Goal: Task Accomplishment & Management: Use online tool/utility

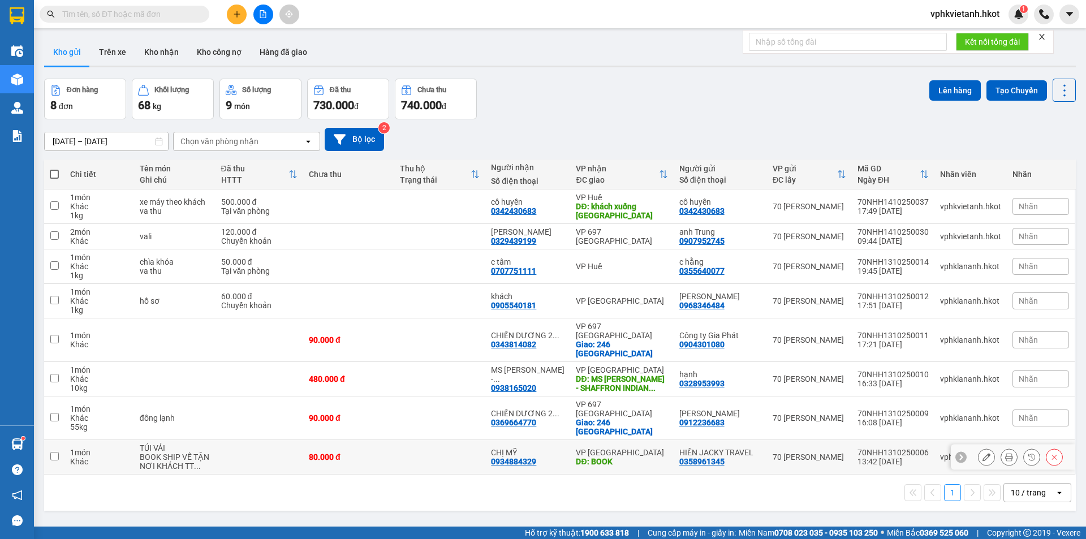
click at [356, 440] on td "80.000 đ" at bounding box center [348, 457] width 91 height 34
checkbox input "true"
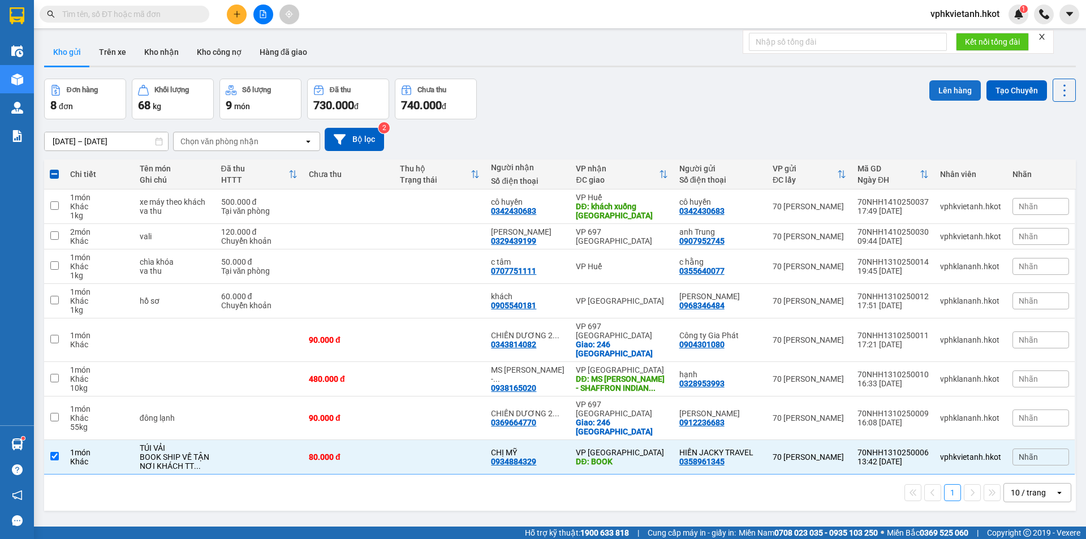
click at [934, 84] on button "Lên hàng" at bounding box center [954, 90] width 51 height 20
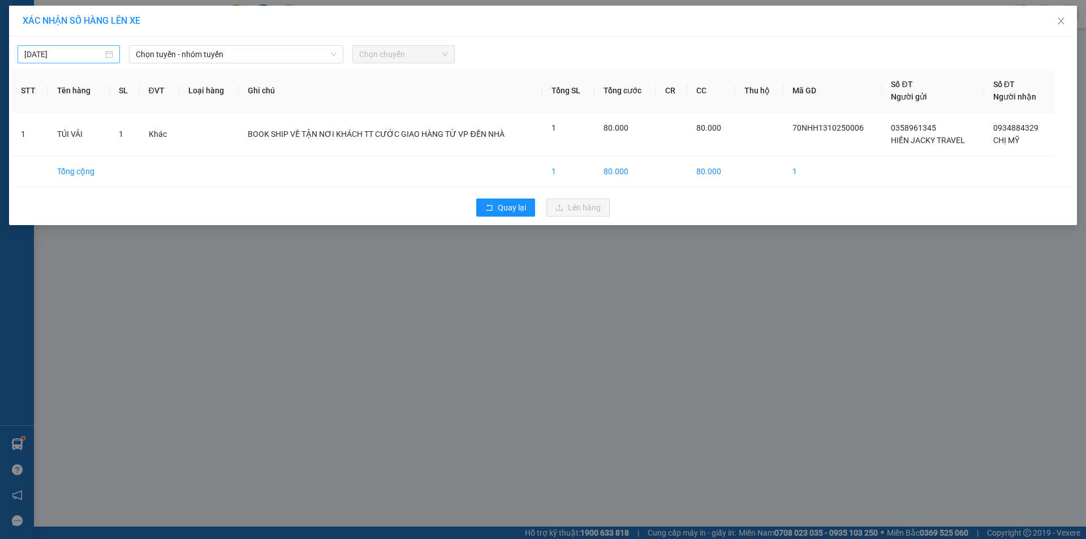
click at [36, 54] on input "[DATE]" at bounding box center [63, 54] width 79 height 12
click at [50, 154] on div "13" at bounding box center [55, 154] width 14 height 14
type input "[DATE]"
click at [202, 59] on span "Chọn tuyến - nhóm tuyến" at bounding box center [236, 54] width 201 height 17
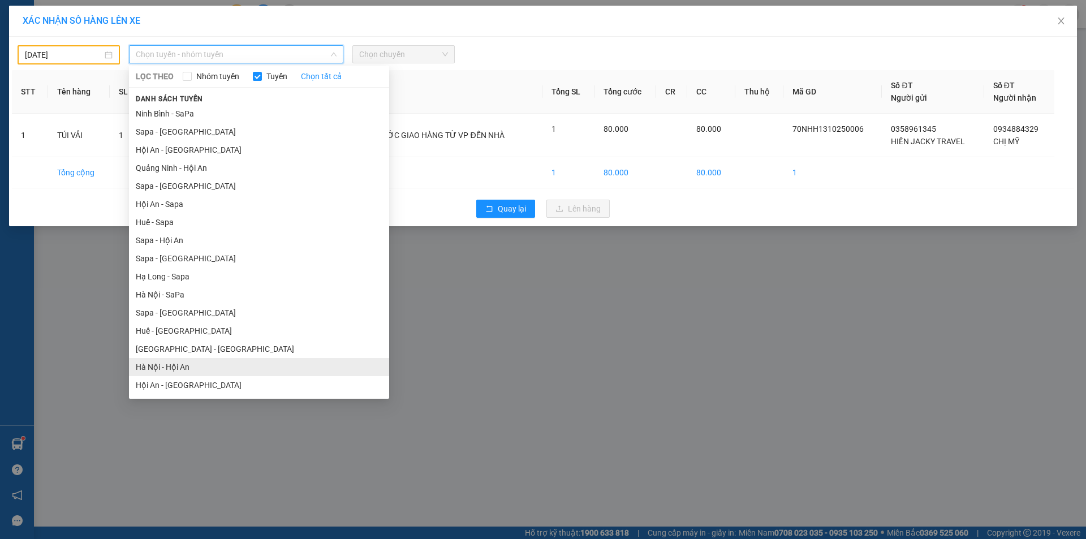
drag, startPoint x: 175, startPoint y: 365, endPoint x: 183, endPoint y: 357, distance: 11.6
click at [175, 366] on li "Hà Nội - Hội An" at bounding box center [259, 367] width 260 height 18
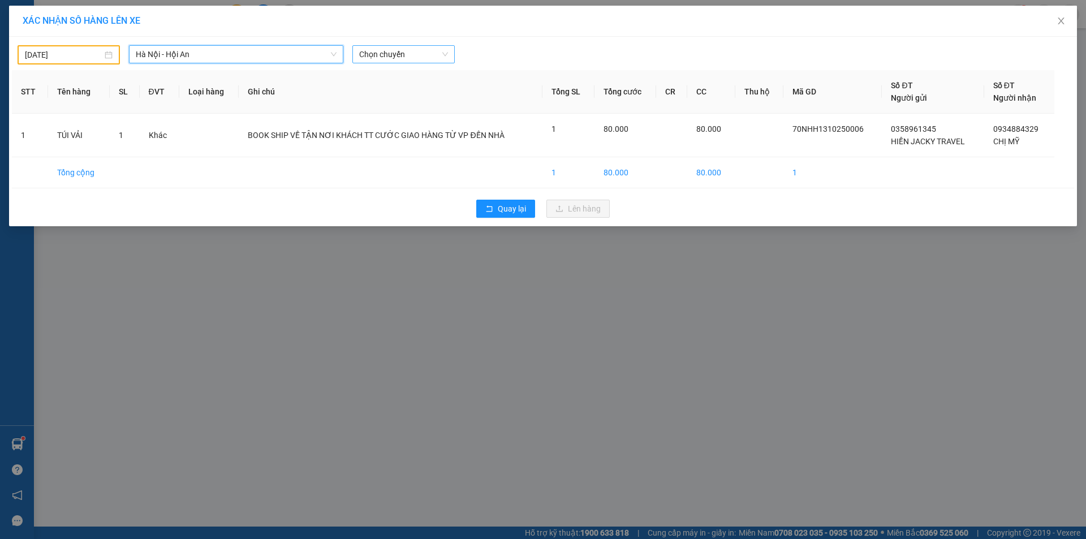
click at [369, 57] on span "Chọn chuyến" at bounding box center [403, 54] width 89 height 17
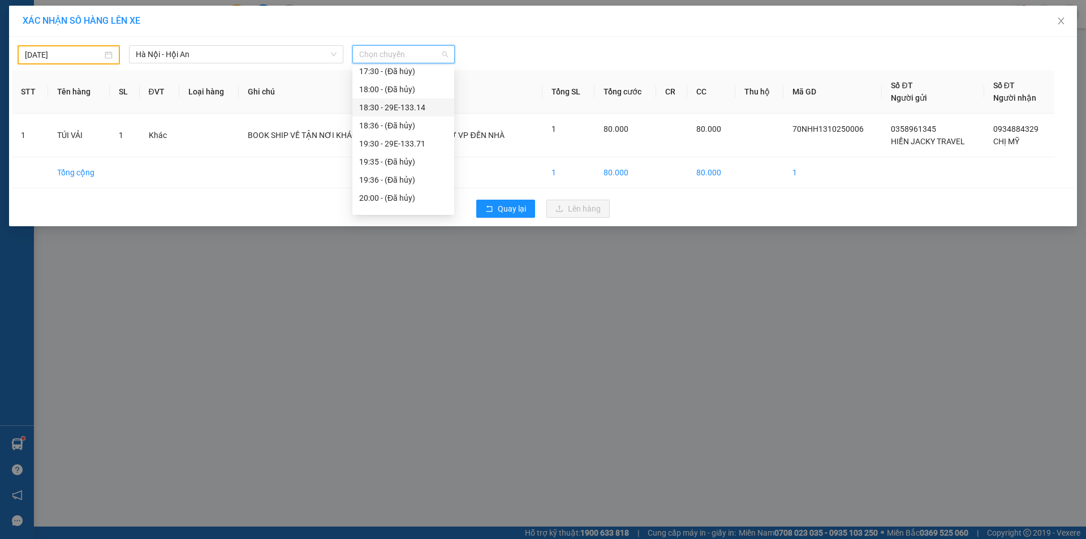
scroll to position [109, 0]
click at [379, 166] on div "20:30 - 29E-133.26" at bounding box center [403, 167] width 88 height 12
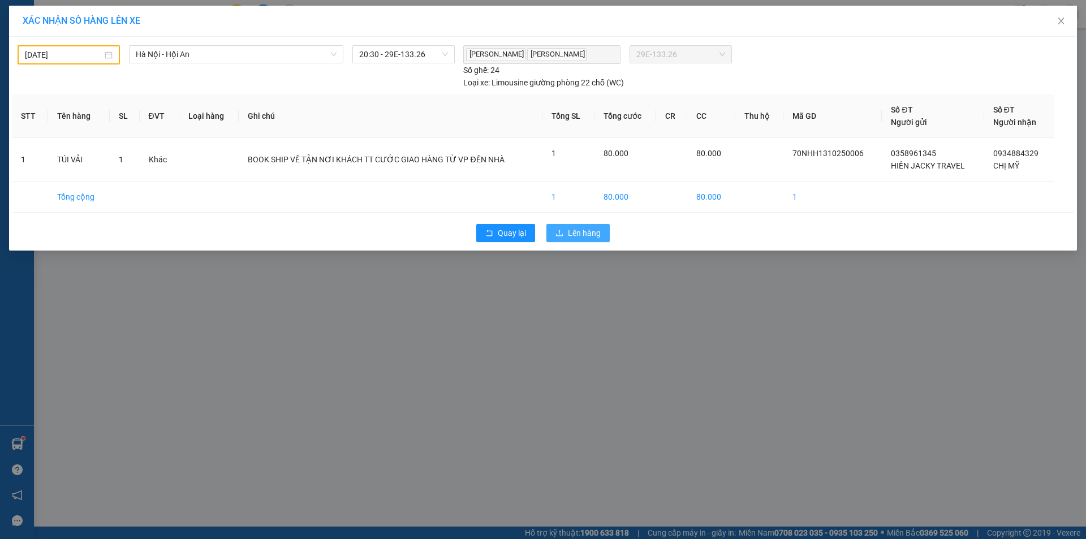
click at [573, 232] on span "Lên hàng" at bounding box center [584, 233] width 33 height 12
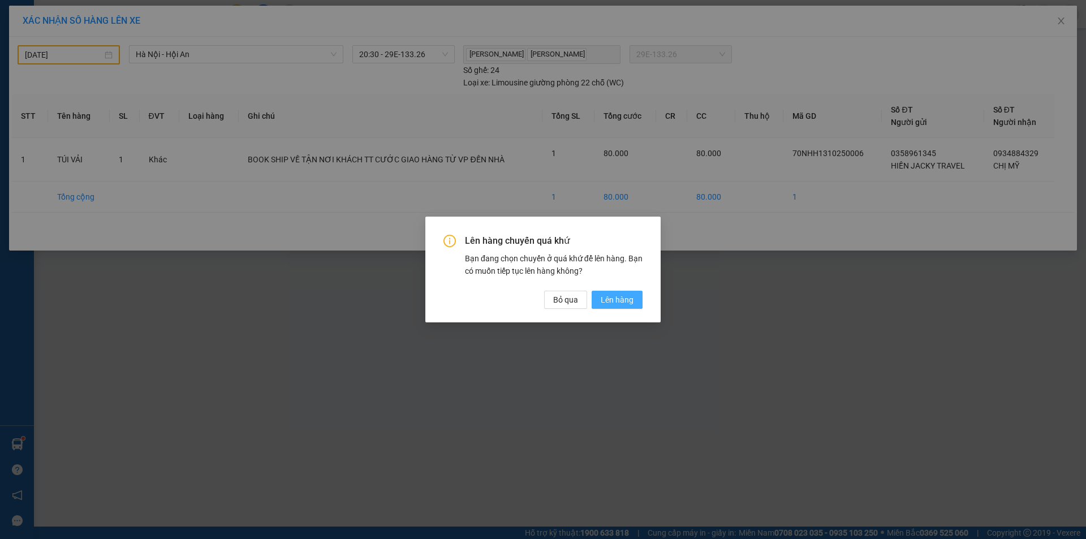
click at [636, 300] on button "Lên hàng" at bounding box center [617, 300] width 51 height 18
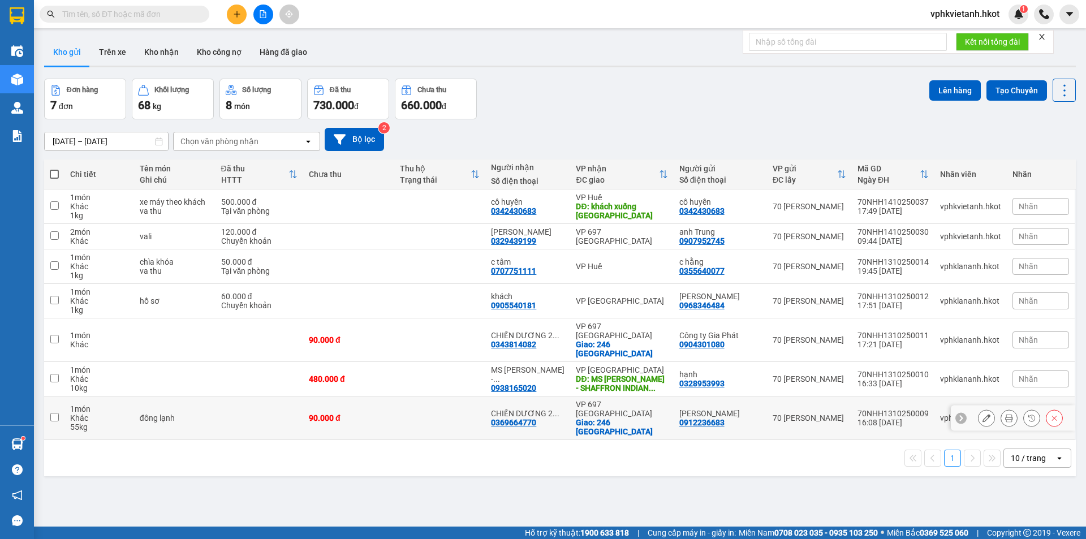
click at [446, 403] on td at bounding box center [439, 418] width 91 height 44
checkbox input "true"
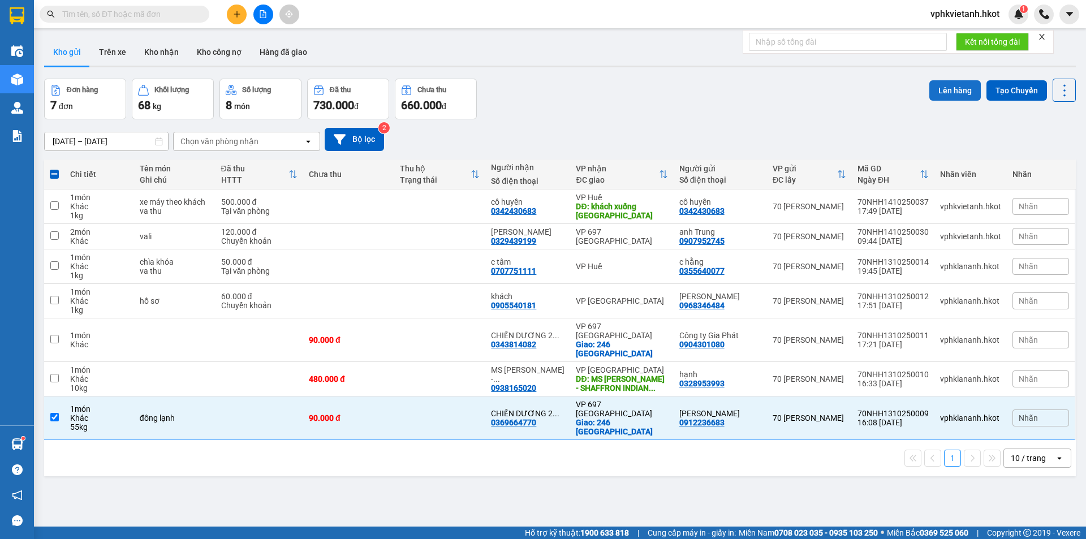
click at [945, 85] on button "Lên hàng" at bounding box center [954, 90] width 51 height 20
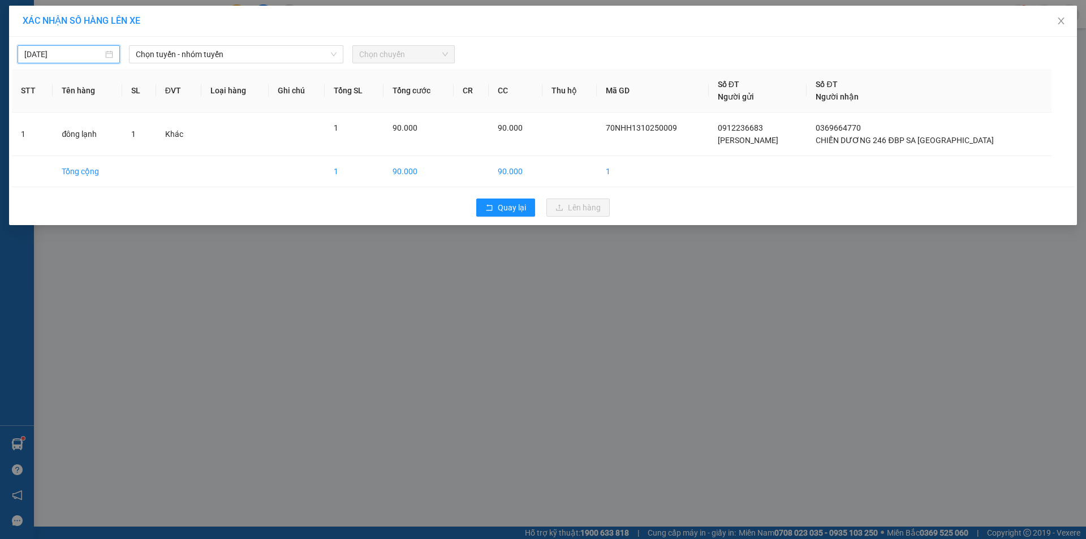
click at [53, 51] on input "[DATE]" at bounding box center [63, 54] width 79 height 12
drag, startPoint x: 54, startPoint y: 152, endPoint x: 87, endPoint y: 147, distance: 32.6
click at [55, 152] on div "13" at bounding box center [55, 154] width 14 height 14
type input "[DATE]"
click at [184, 52] on span "Chọn tuyến - nhóm tuyến" at bounding box center [236, 54] width 201 height 17
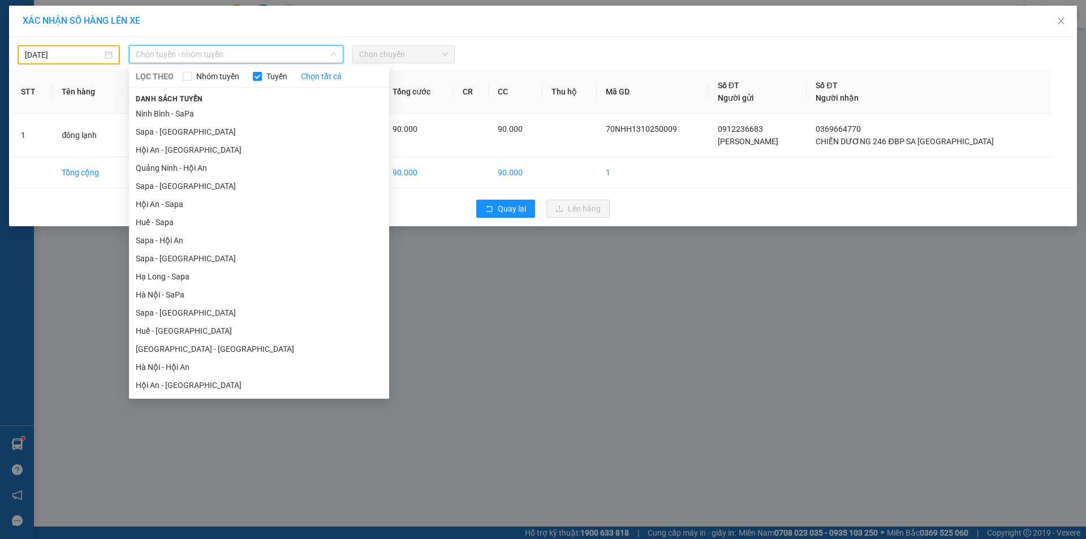
drag, startPoint x: 161, startPoint y: 344, endPoint x: 167, endPoint y: 343, distance: 6.9
click at [161, 345] on li "[GEOGRAPHIC_DATA] - [GEOGRAPHIC_DATA]" at bounding box center [259, 349] width 260 height 18
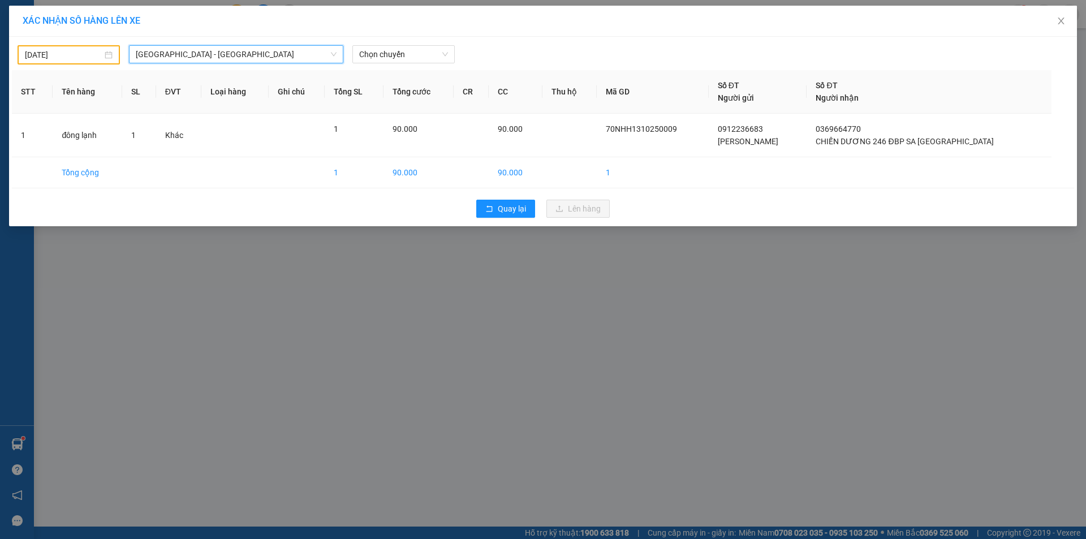
click at [297, 57] on span "[GEOGRAPHIC_DATA] - [GEOGRAPHIC_DATA]" at bounding box center [236, 54] width 201 height 17
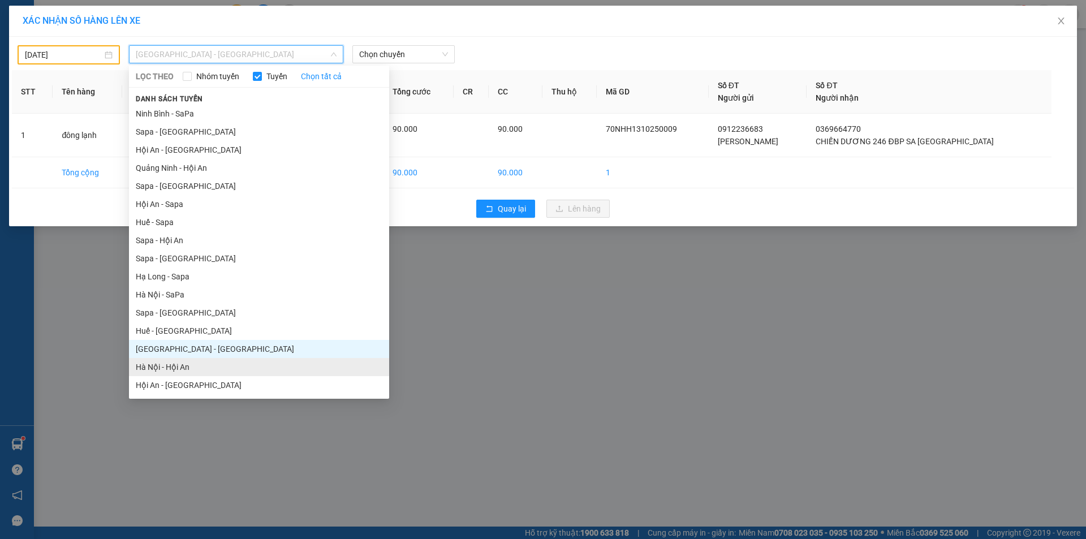
drag, startPoint x: 159, startPoint y: 368, endPoint x: 183, endPoint y: 360, distance: 25.2
click at [160, 368] on li "Hà Nội - Hội An" at bounding box center [259, 367] width 260 height 18
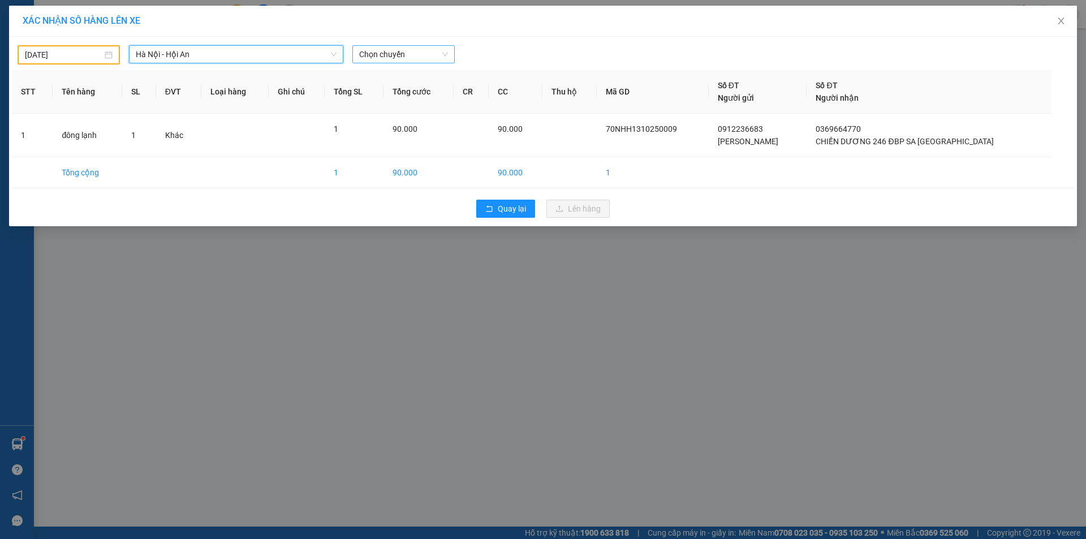
click at [381, 50] on span "Chọn chuyến" at bounding box center [403, 54] width 89 height 17
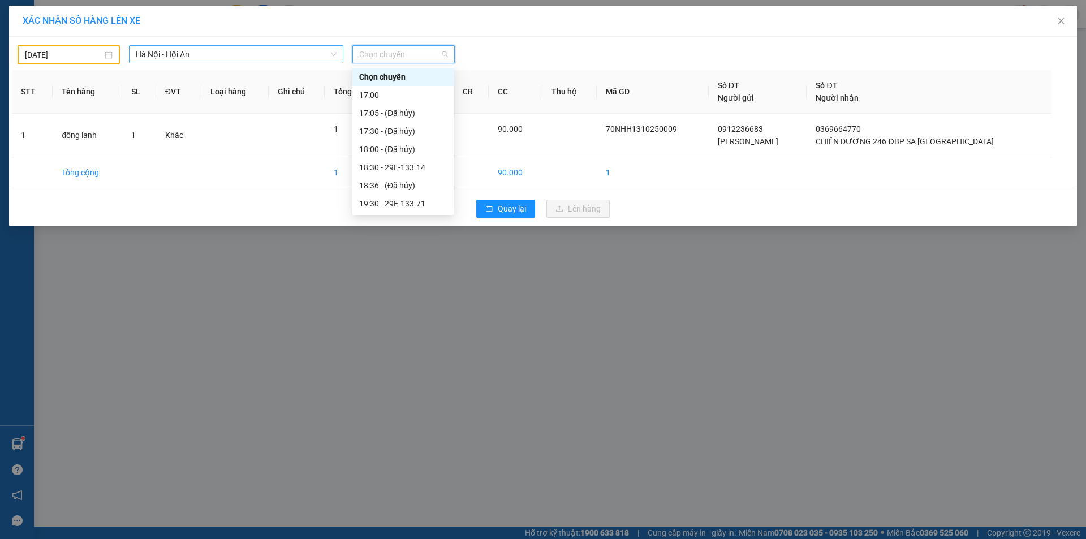
click at [195, 55] on span "Hà Nội - Hội An" at bounding box center [236, 54] width 201 height 17
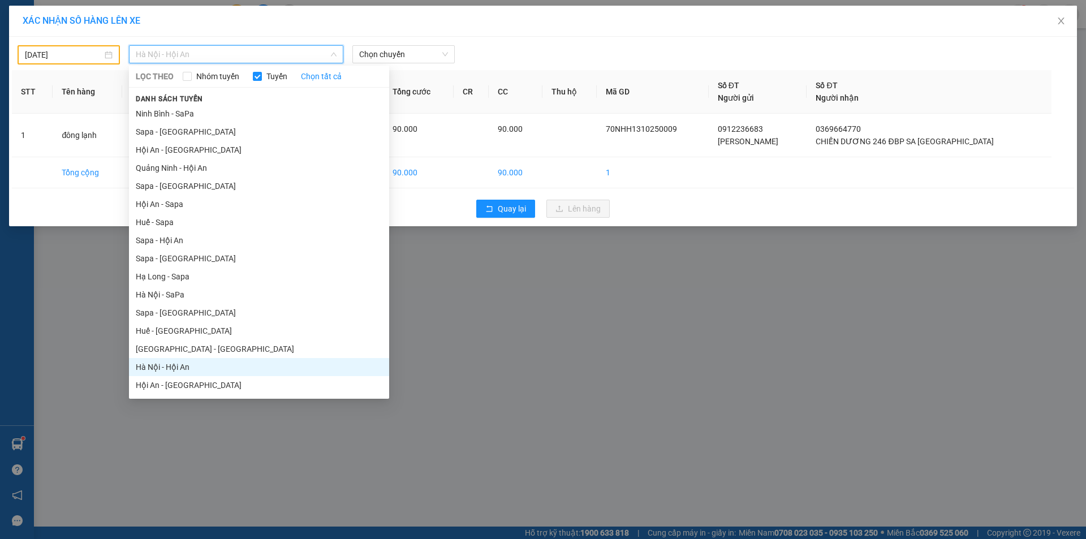
click at [174, 296] on li "Hà Nội - SaPa" at bounding box center [259, 295] width 260 height 18
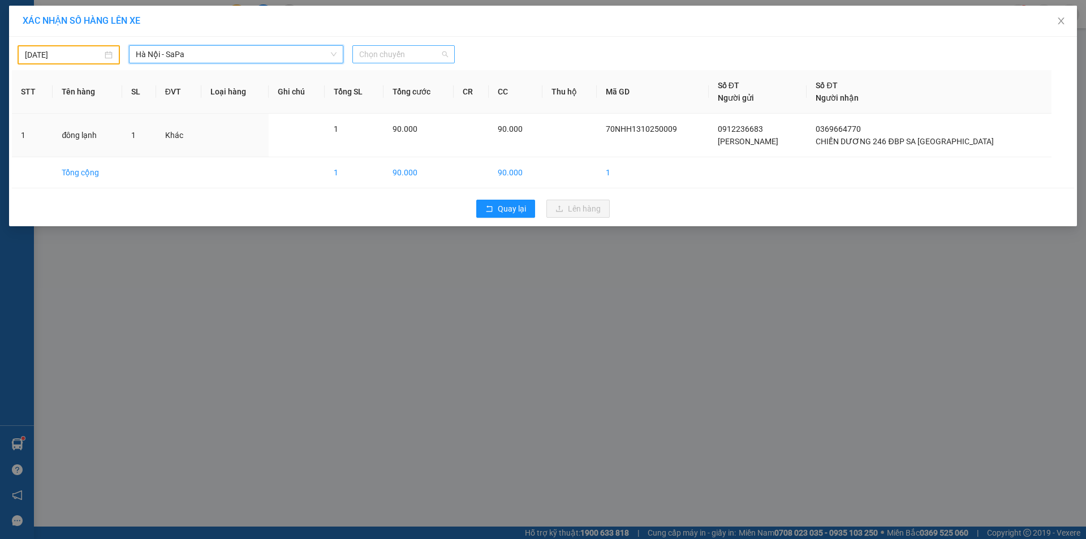
click at [365, 53] on span "Chọn chuyến" at bounding box center [403, 54] width 89 height 17
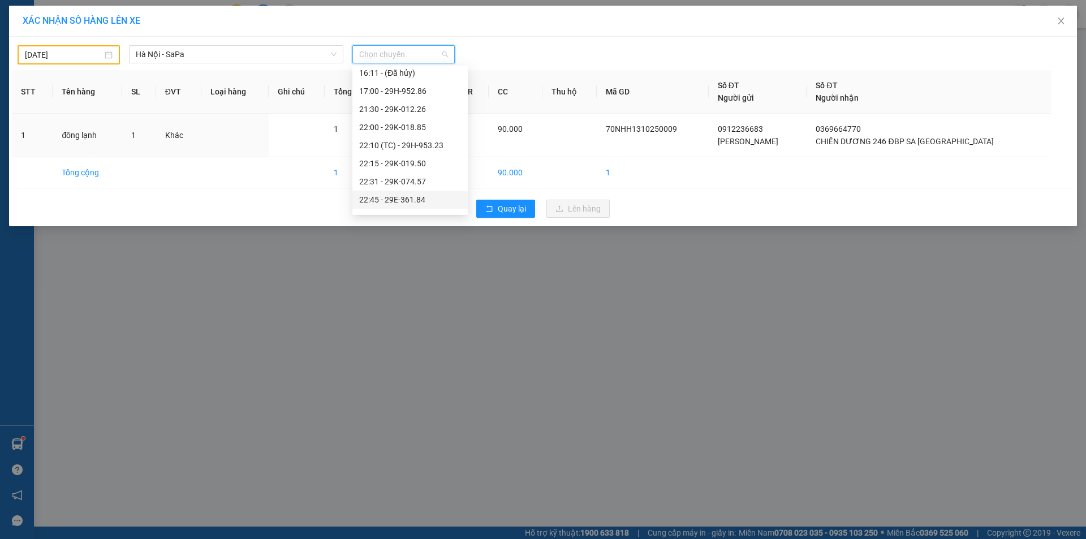
scroll to position [615, 0]
click at [400, 168] on div "23:30 - 29H-953.15" at bounding box center [410, 167] width 102 height 12
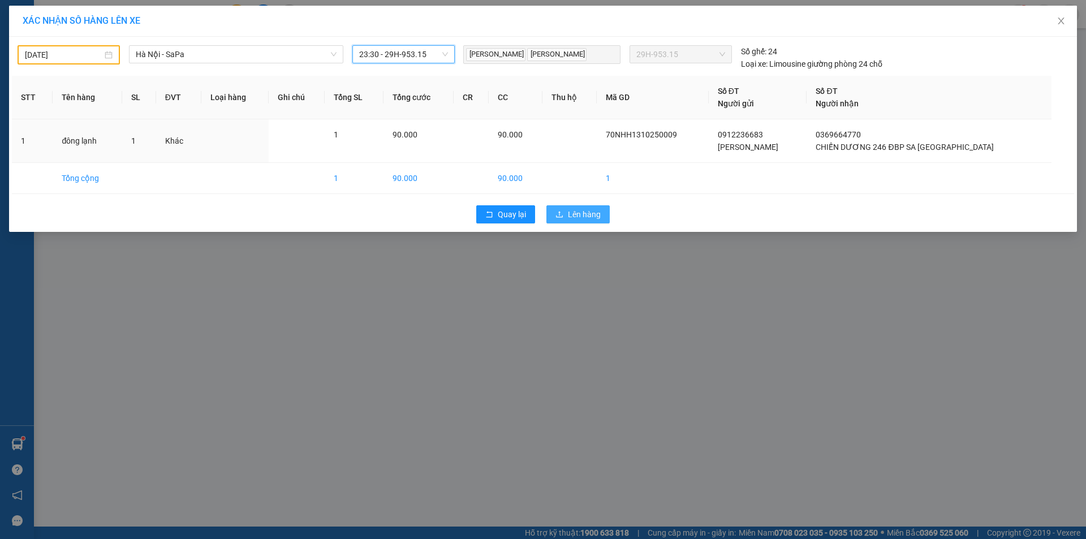
click at [572, 215] on span "Lên hàng" at bounding box center [584, 214] width 33 height 12
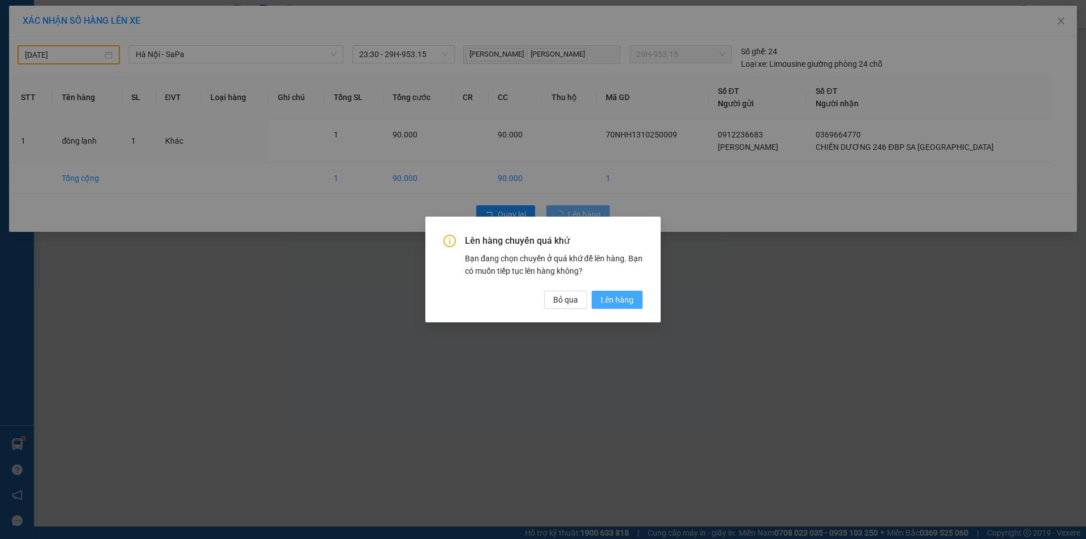
click at [614, 299] on span "Lên hàng" at bounding box center [617, 300] width 33 height 12
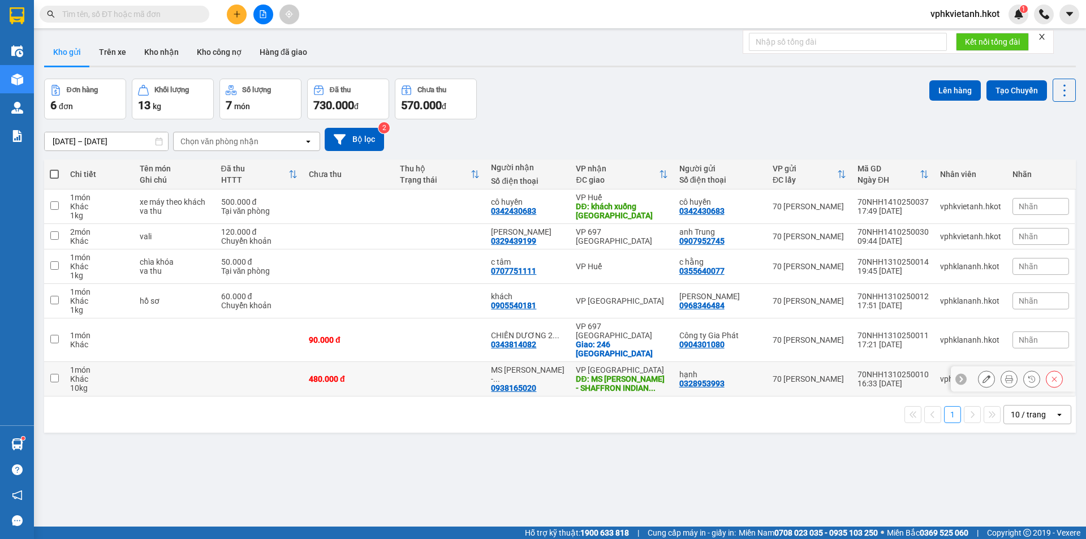
click at [449, 362] on td at bounding box center [439, 379] width 91 height 34
checkbox input "true"
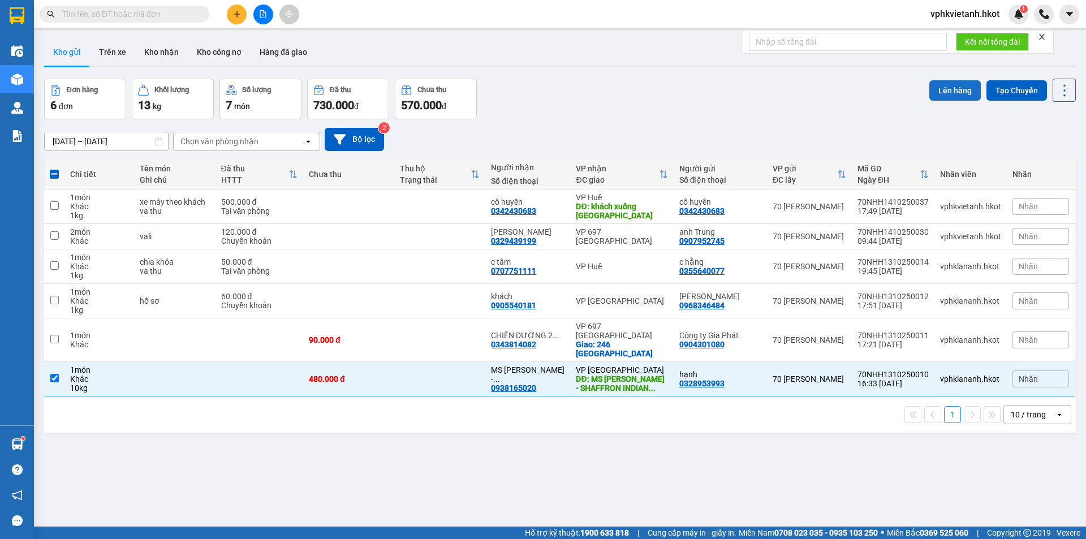
click at [946, 96] on button "Lên hàng" at bounding box center [954, 90] width 51 height 20
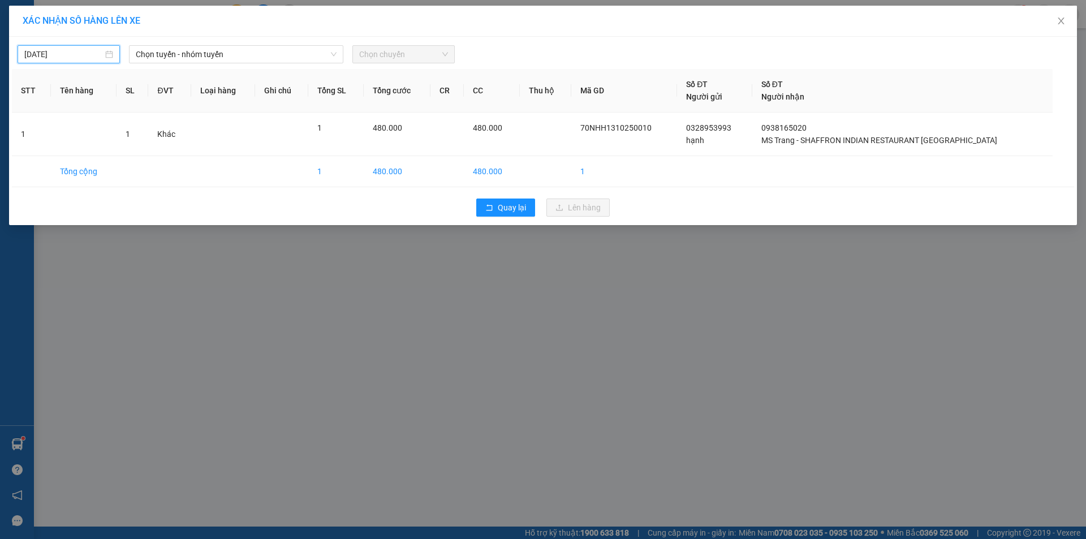
click at [59, 53] on input "[DATE]" at bounding box center [63, 54] width 79 height 12
drag, startPoint x: 57, startPoint y: 154, endPoint x: 161, endPoint y: 85, distance: 125.0
click at [58, 154] on div "13" at bounding box center [55, 154] width 14 height 14
type input "[DATE]"
click at [200, 53] on span "Chọn tuyến - nhóm tuyến" at bounding box center [236, 54] width 201 height 17
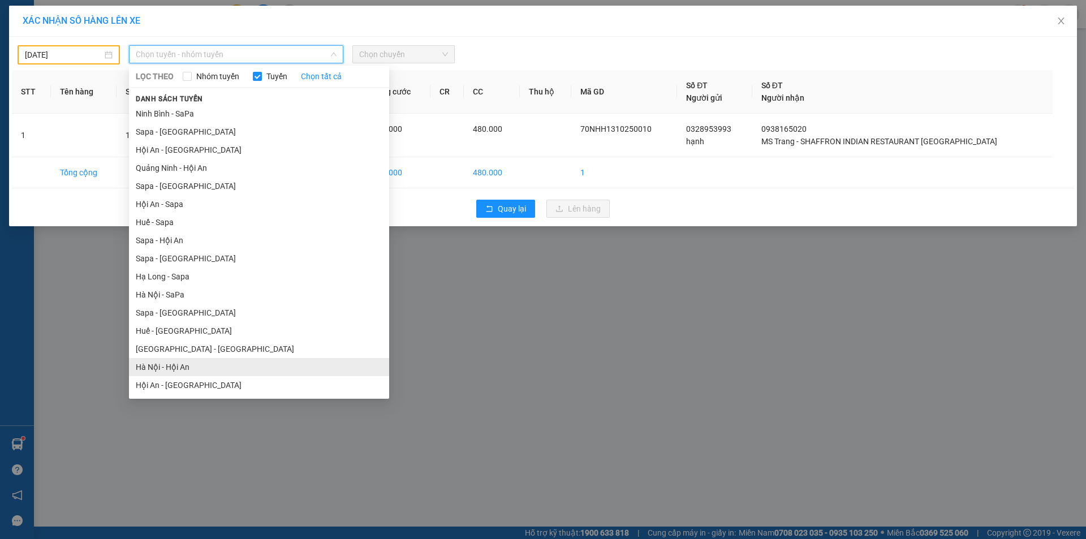
drag, startPoint x: 163, startPoint y: 365, endPoint x: 239, endPoint y: 232, distance: 152.8
click at [163, 364] on li "Hà Nội - Hội An" at bounding box center [259, 367] width 260 height 18
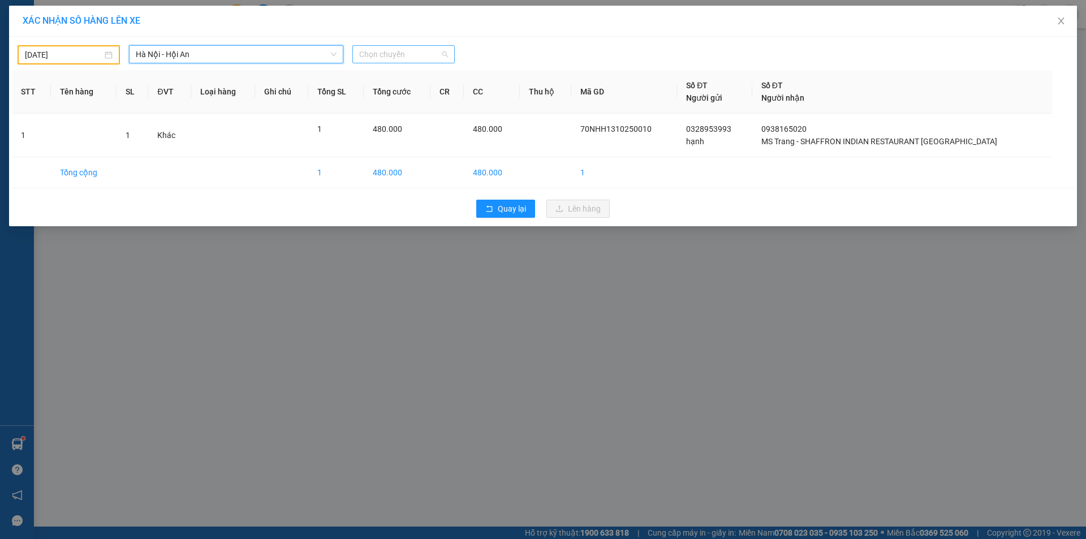
click at [382, 51] on span "Chọn chuyến" at bounding box center [403, 54] width 89 height 17
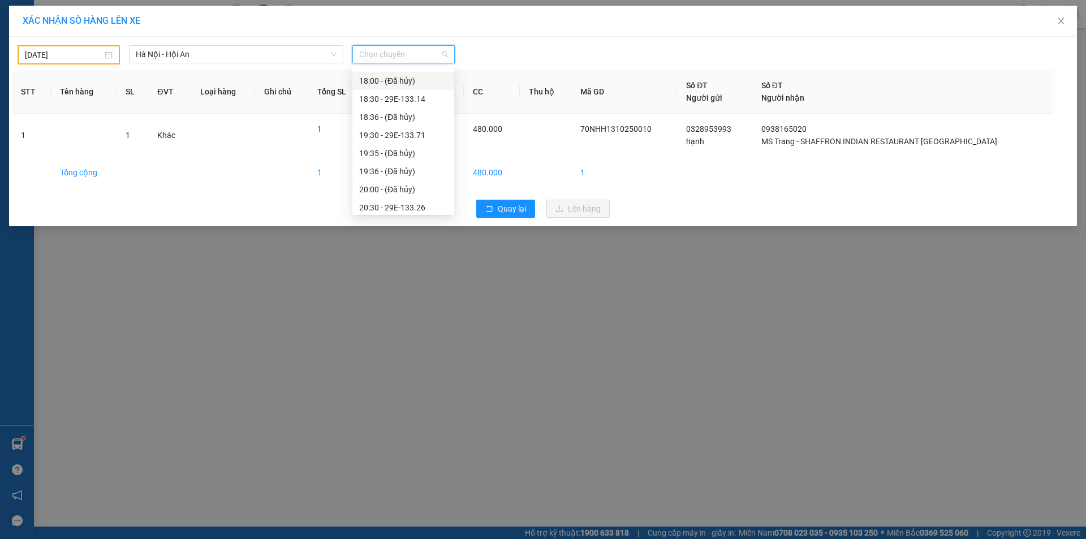
scroll to position [109, 0]
click at [393, 168] on div "20:30 - 29E-133.26" at bounding box center [403, 167] width 88 height 12
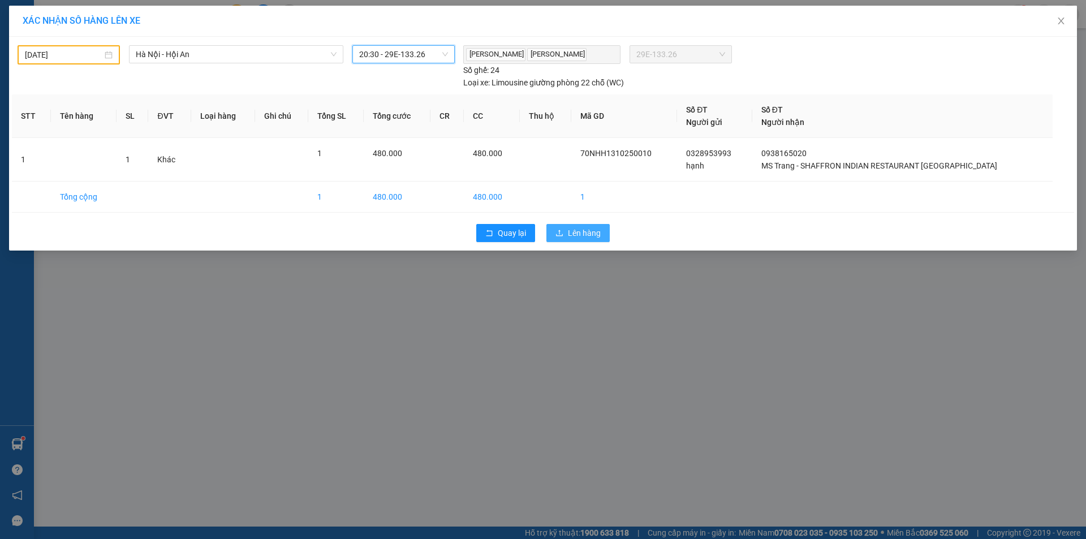
click at [558, 229] on icon "upload" at bounding box center [559, 233] width 8 height 8
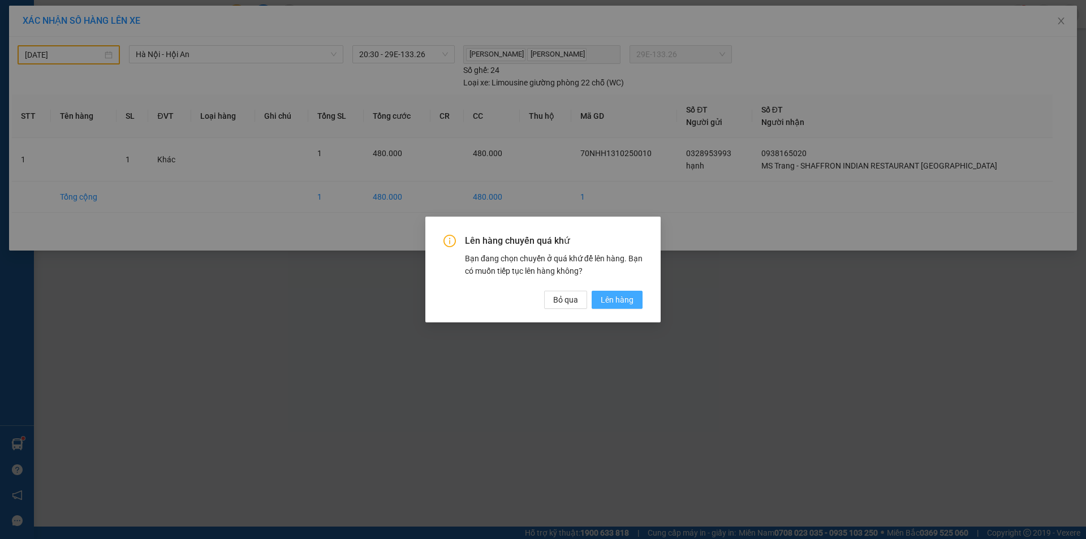
click at [622, 301] on span "Lên hàng" at bounding box center [617, 300] width 33 height 12
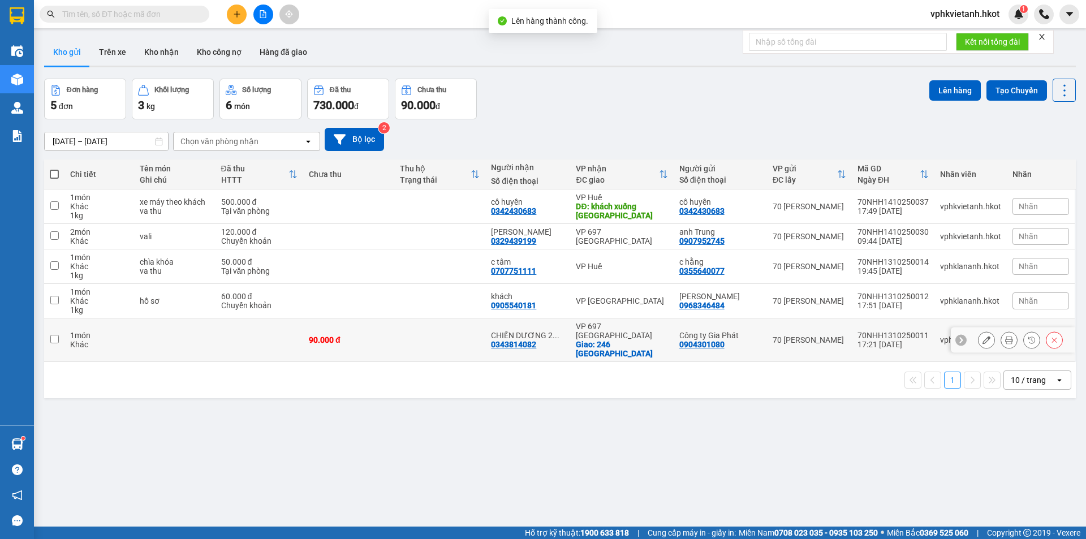
click at [413, 330] on td at bounding box center [439, 340] width 91 height 44
checkbox input "true"
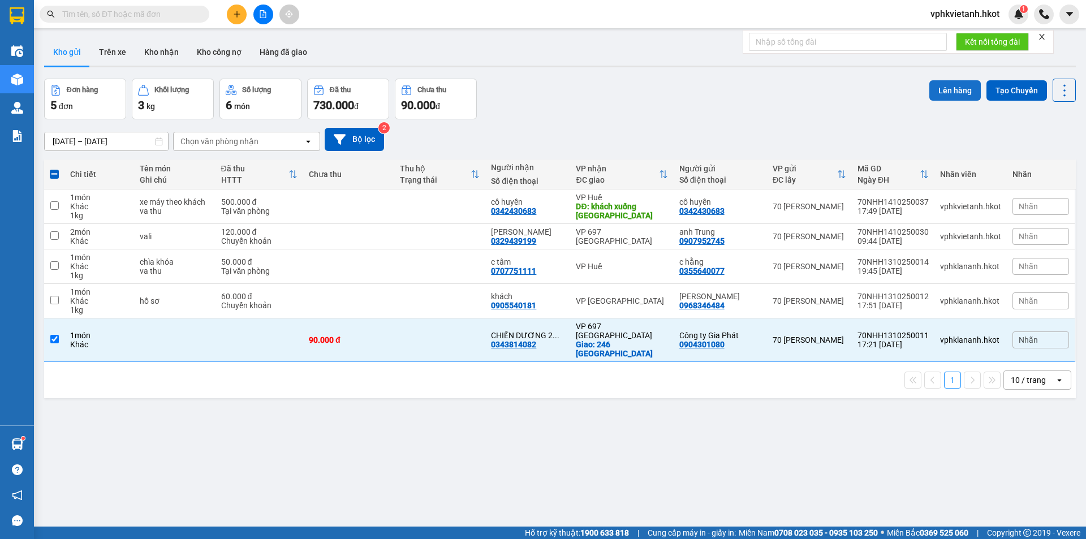
click at [933, 92] on button "Lên hàng" at bounding box center [954, 90] width 51 height 20
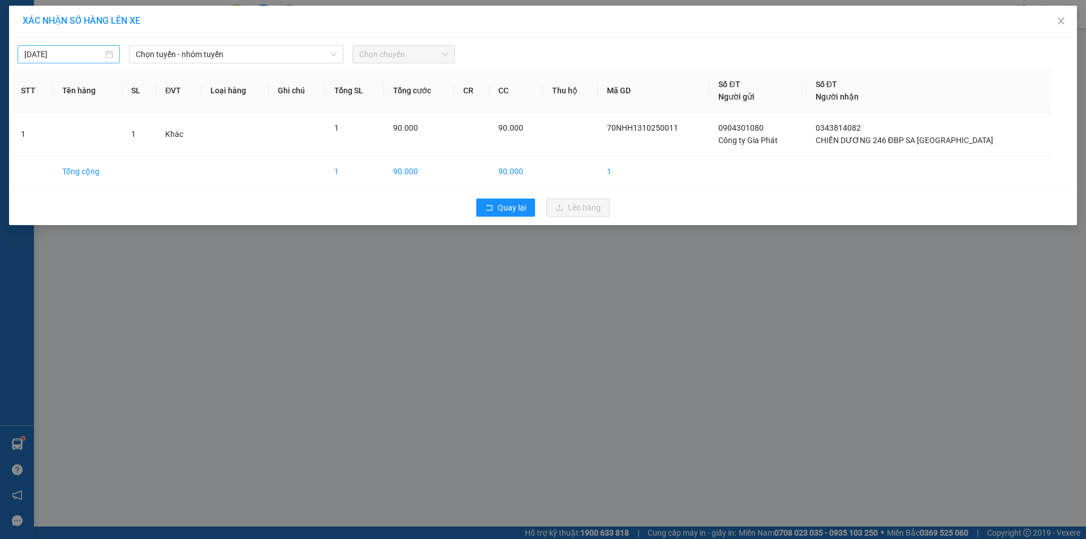
click at [50, 49] on input "[DATE]" at bounding box center [63, 54] width 79 height 12
click at [53, 157] on div "13" at bounding box center [55, 154] width 14 height 14
type input "[DATE]"
click at [175, 55] on span "Chọn tuyến - nhóm tuyến" at bounding box center [236, 54] width 201 height 17
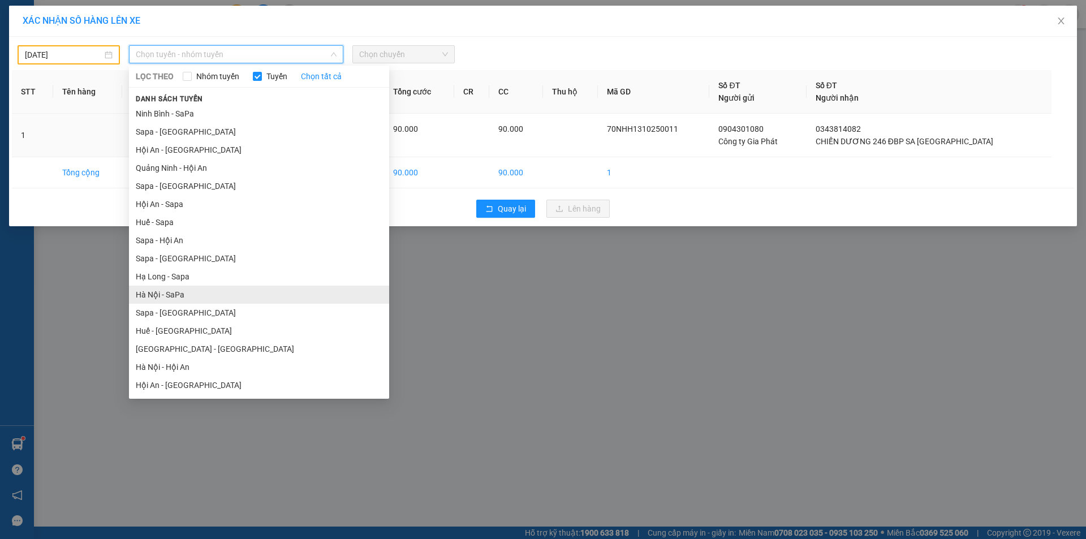
click at [160, 294] on li "Hà Nội - SaPa" at bounding box center [259, 295] width 260 height 18
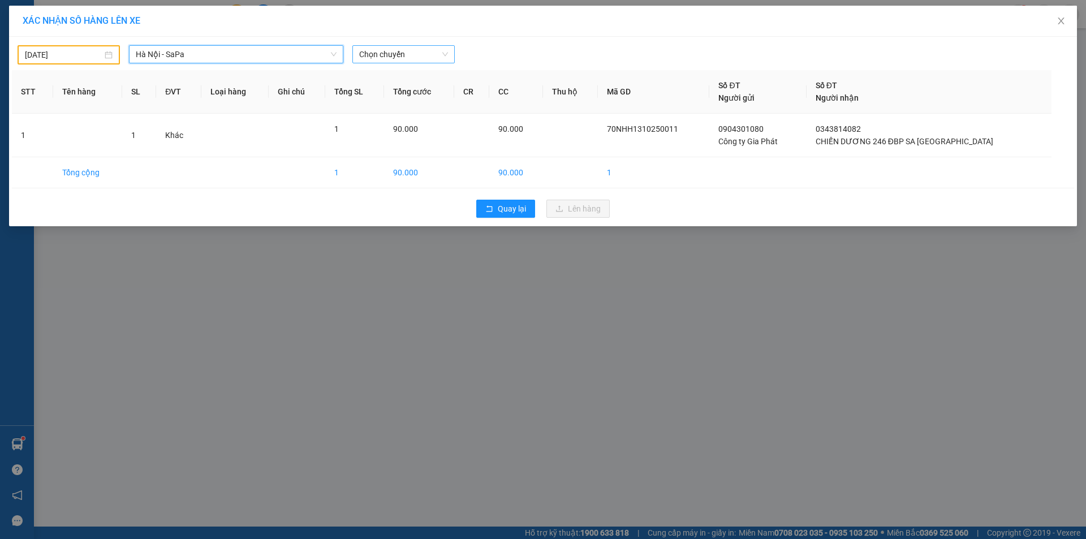
click at [373, 53] on span "Chọn chuyến" at bounding box center [403, 54] width 89 height 17
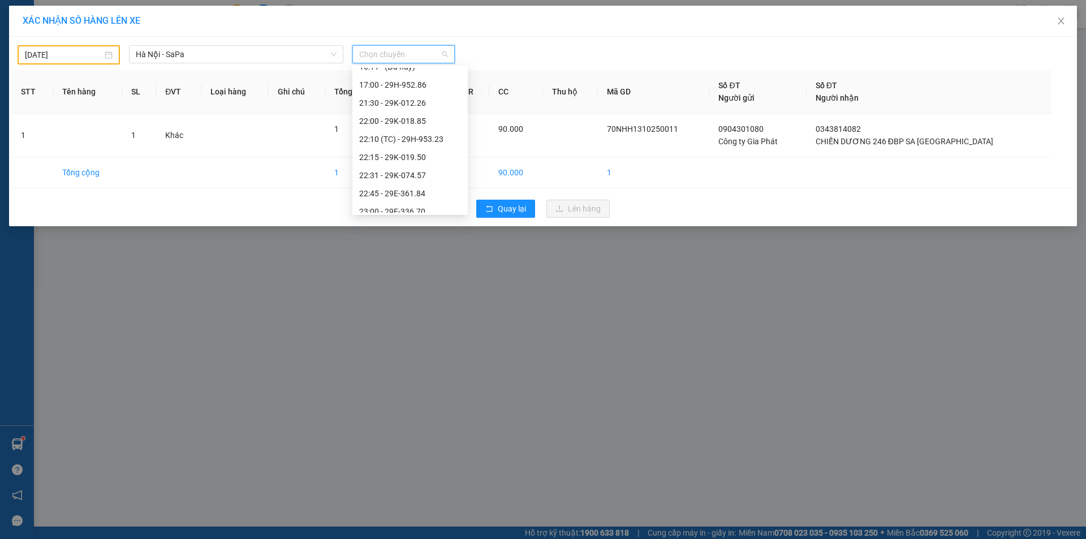
scroll to position [615, 0]
click at [401, 146] on div "23:15 - 29K-079.90" at bounding box center [410, 149] width 102 height 12
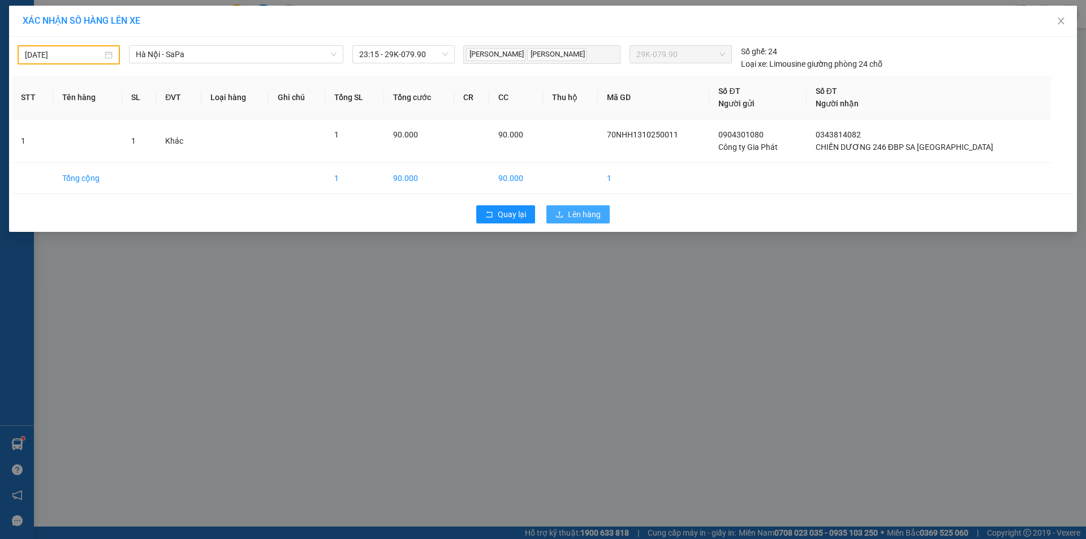
click at [584, 210] on span "Lên hàng" at bounding box center [584, 214] width 33 height 12
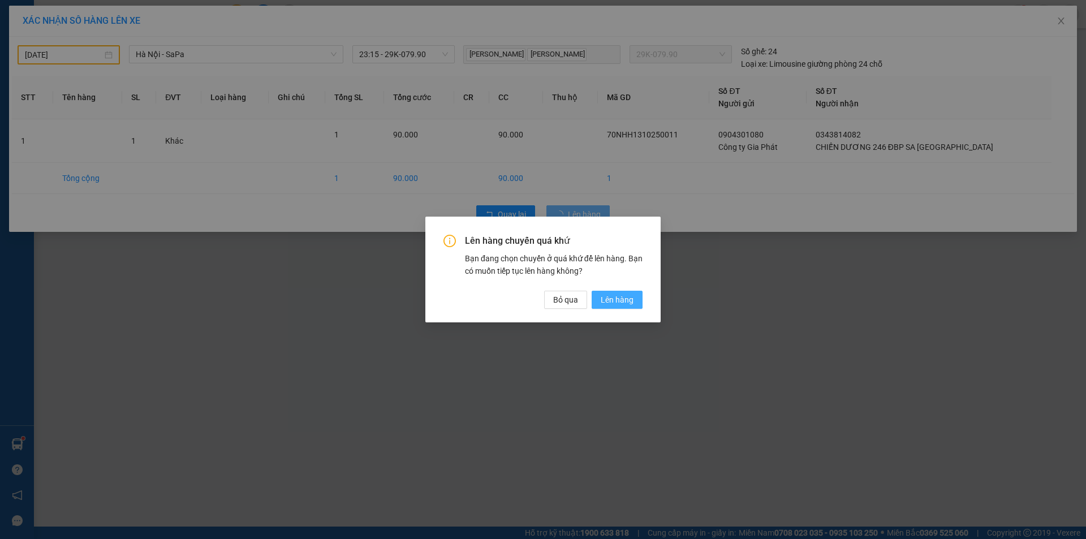
click at [622, 296] on span "Lên hàng" at bounding box center [617, 300] width 33 height 12
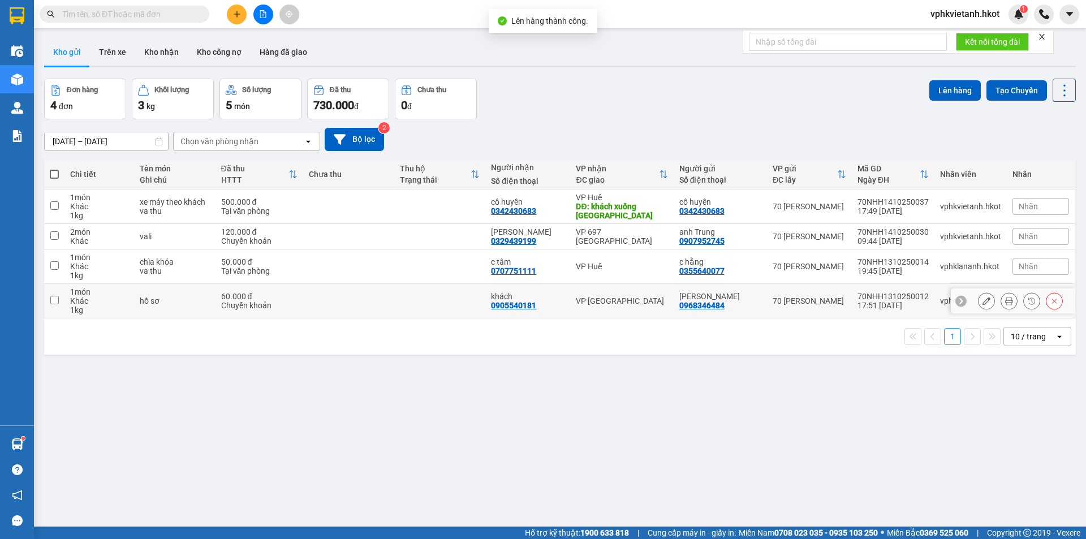
click at [320, 293] on td at bounding box center [348, 301] width 91 height 34
checkbox input "true"
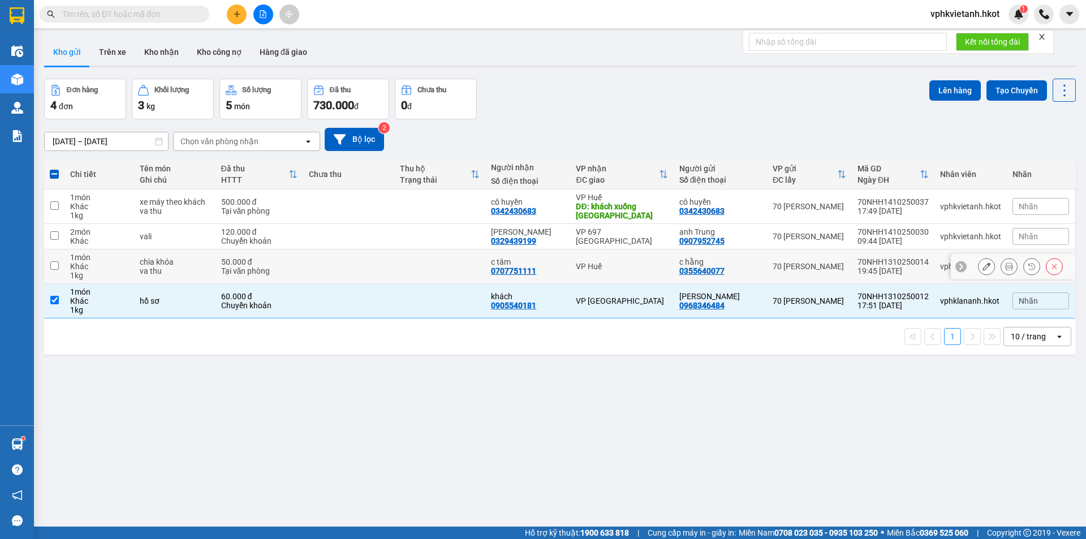
click at [346, 269] on td at bounding box center [348, 266] width 91 height 34
checkbox input "true"
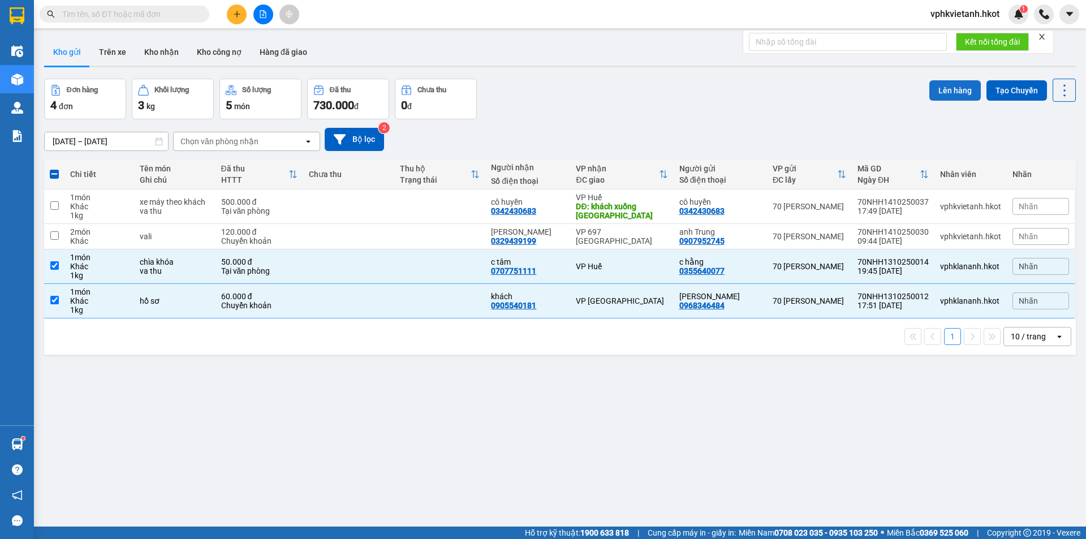
click at [929, 83] on button "Lên hàng" at bounding box center [954, 90] width 51 height 20
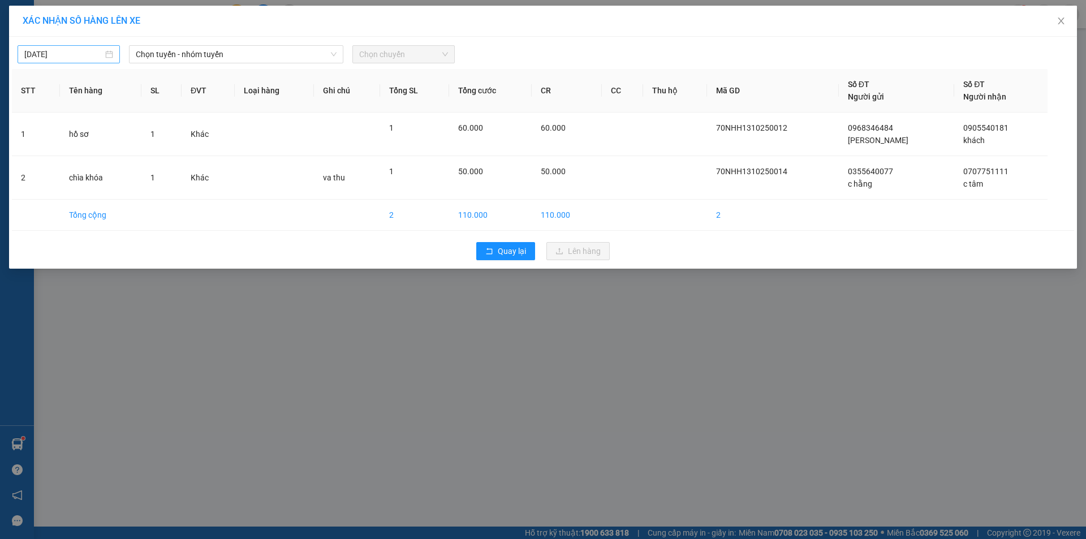
click at [57, 53] on input "[DATE]" at bounding box center [63, 54] width 79 height 12
drag, startPoint x: 51, startPoint y: 153, endPoint x: 63, endPoint y: 145, distance: 15.1
click at [52, 153] on div "13" at bounding box center [55, 154] width 14 height 14
type input "[DATE]"
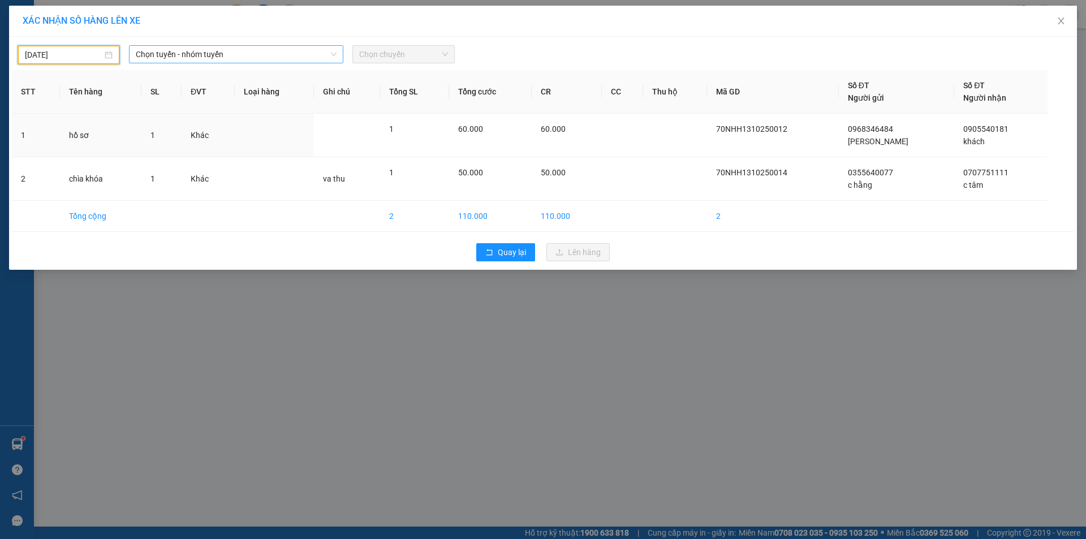
click at [170, 54] on span "Chọn tuyến - nhóm tuyến" at bounding box center [236, 54] width 201 height 17
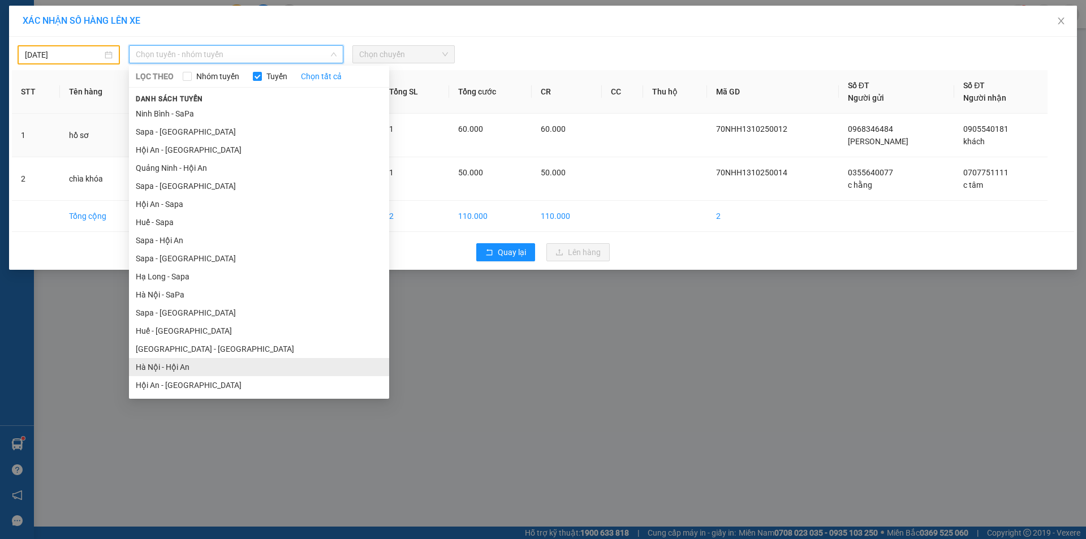
click at [169, 370] on li "Hà Nội - Hội An" at bounding box center [259, 367] width 260 height 18
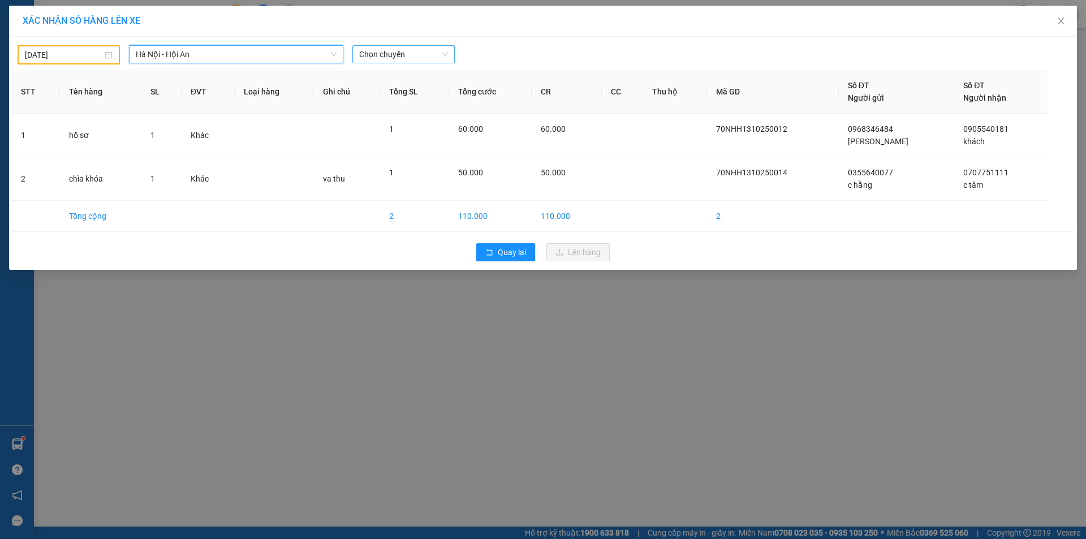
click at [377, 50] on span "Chọn chuyến" at bounding box center [403, 54] width 89 height 17
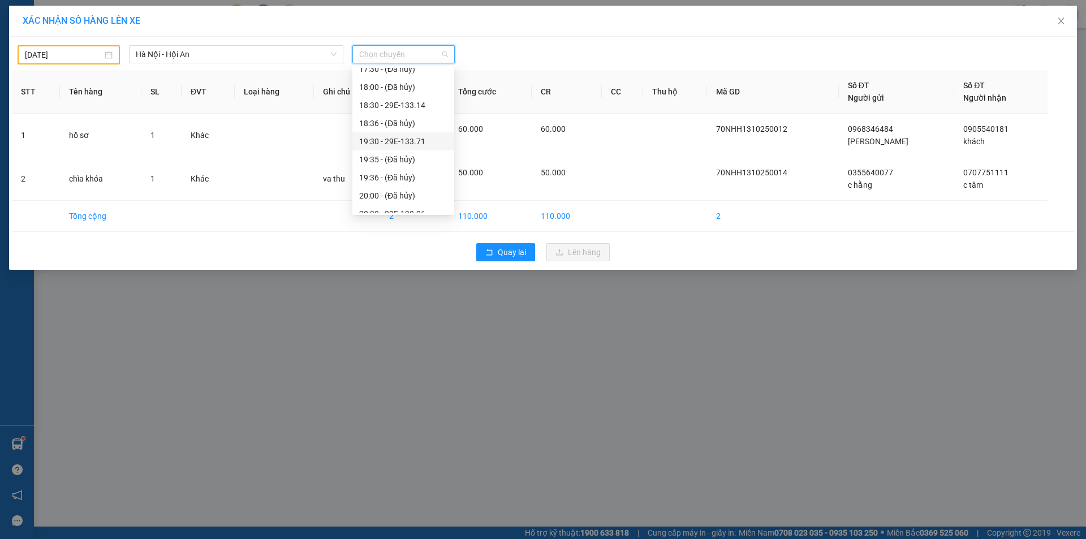
scroll to position [109, 0]
click at [405, 167] on div "20:30 - 29E-133.26" at bounding box center [403, 167] width 88 height 12
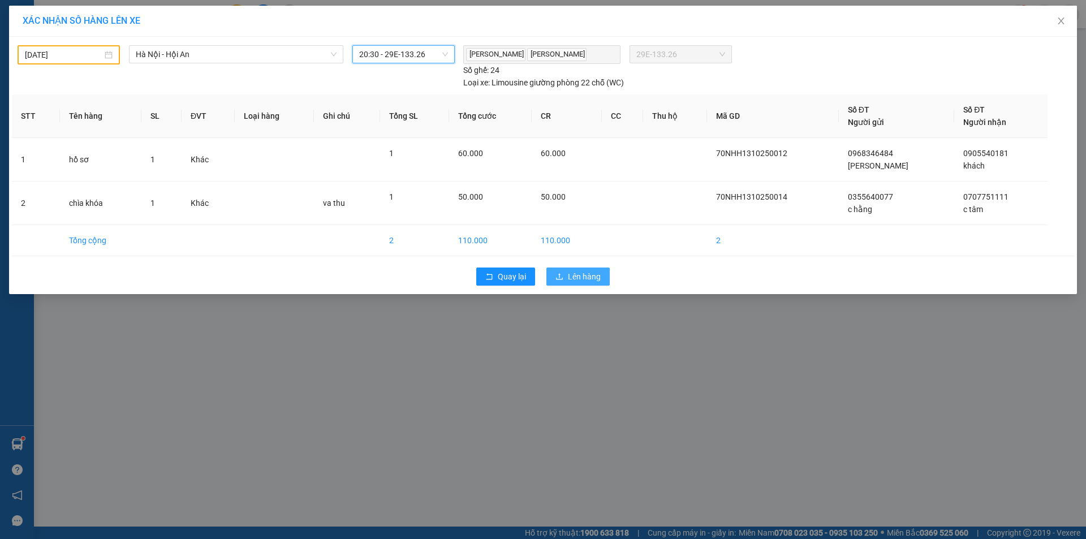
click at [585, 275] on span "Lên hàng" at bounding box center [584, 276] width 33 height 12
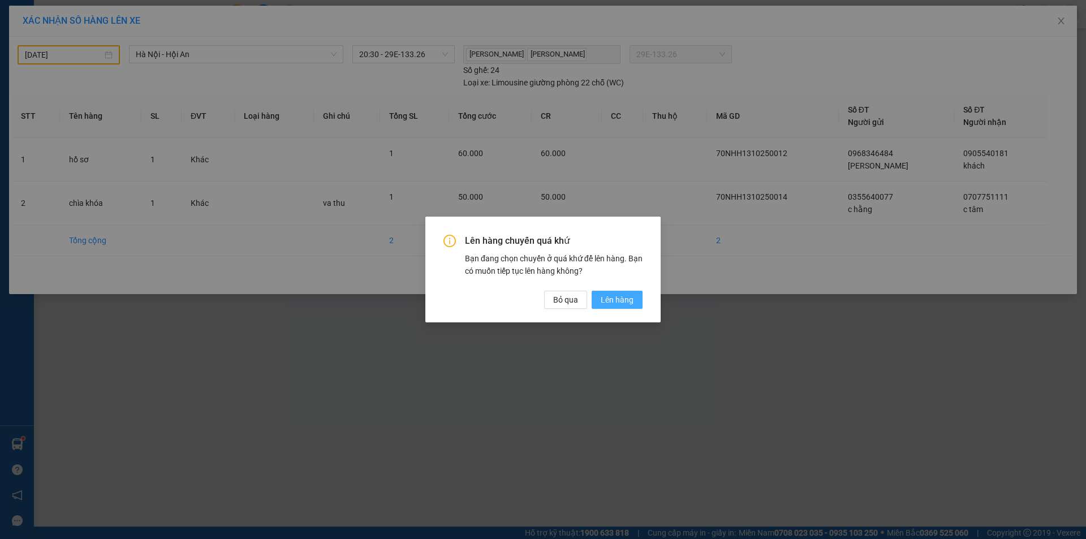
click at [616, 296] on span "Lên hàng" at bounding box center [617, 300] width 33 height 12
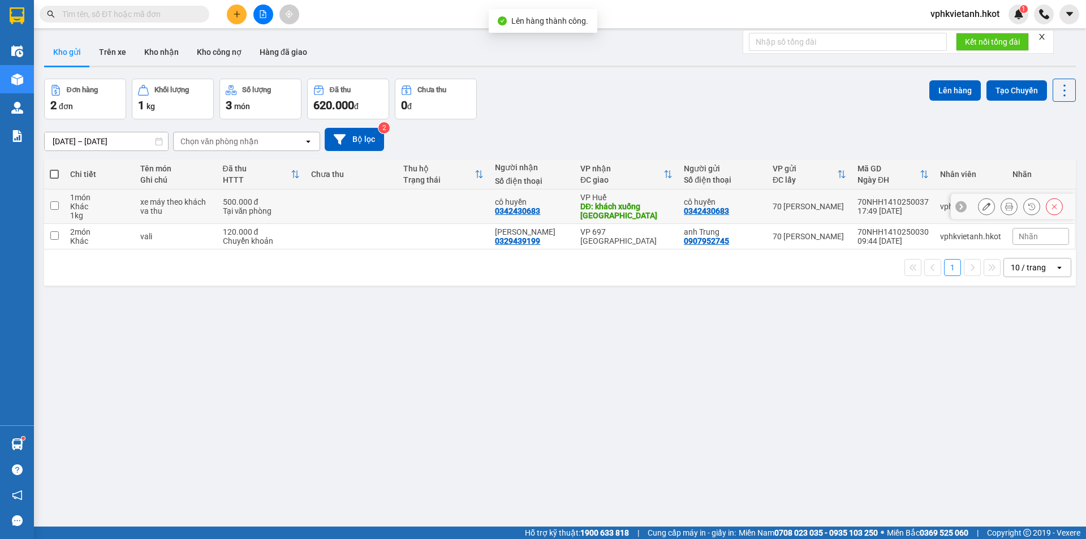
click at [358, 209] on td at bounding box center [351, 206] width 92 height 34
checkbox input "true"
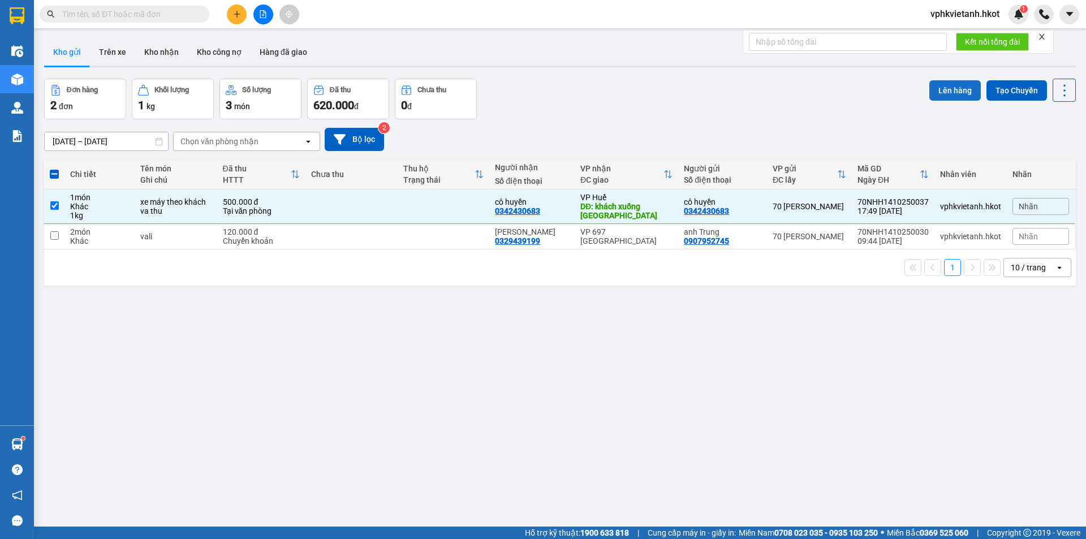
click at [944, 94] on button "Lên hàng" at bounding box center [954, 90] width 51 height 20
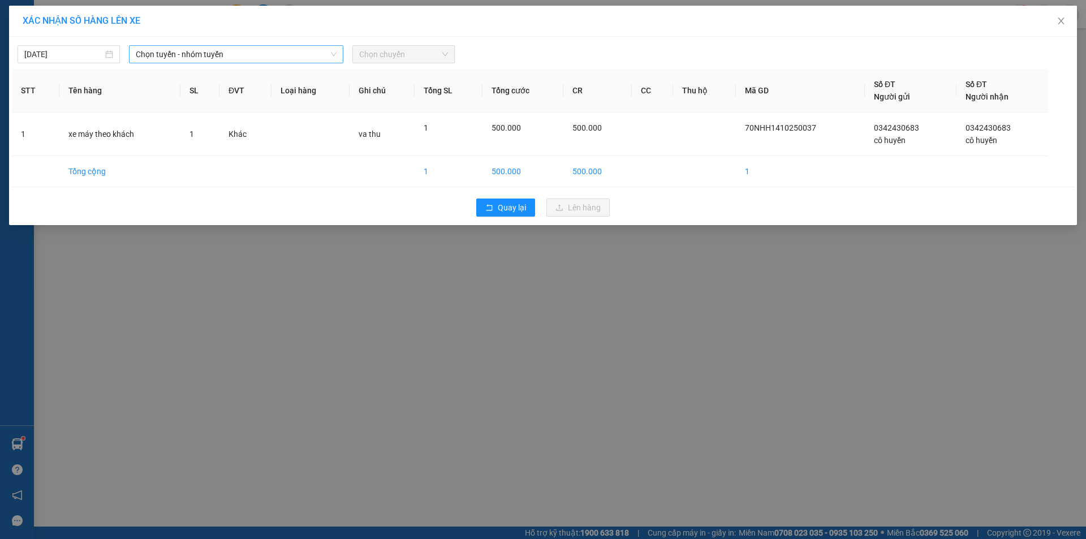
click at [164, 58] on span "Chọn tuyến - nhóm tuyến" at bounding box center [236, 54] width 201 height 17
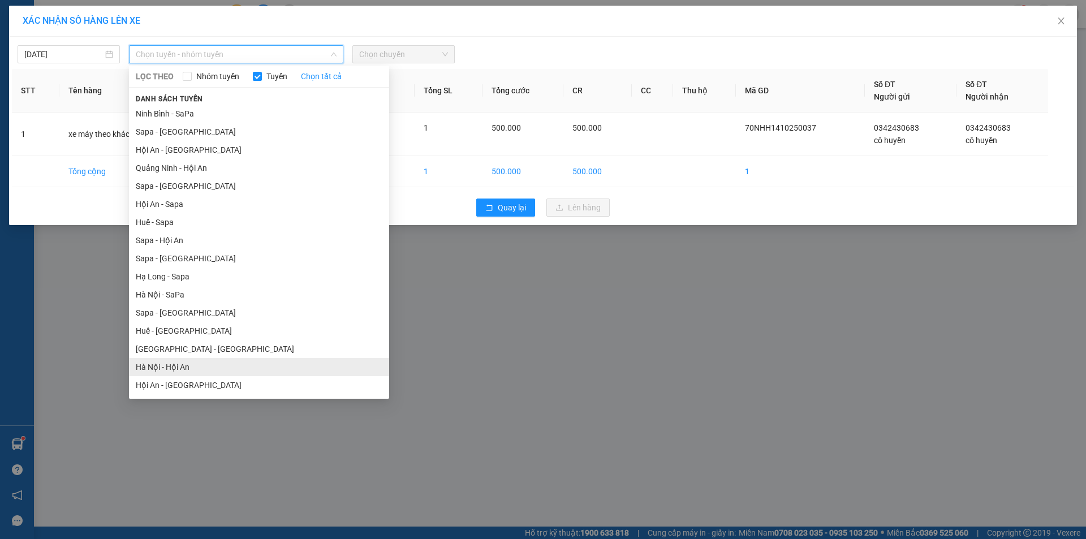
click at [189, 363] on li "Hà Nội - Hội An" at bounding box center [259, 367] width 260 height 18
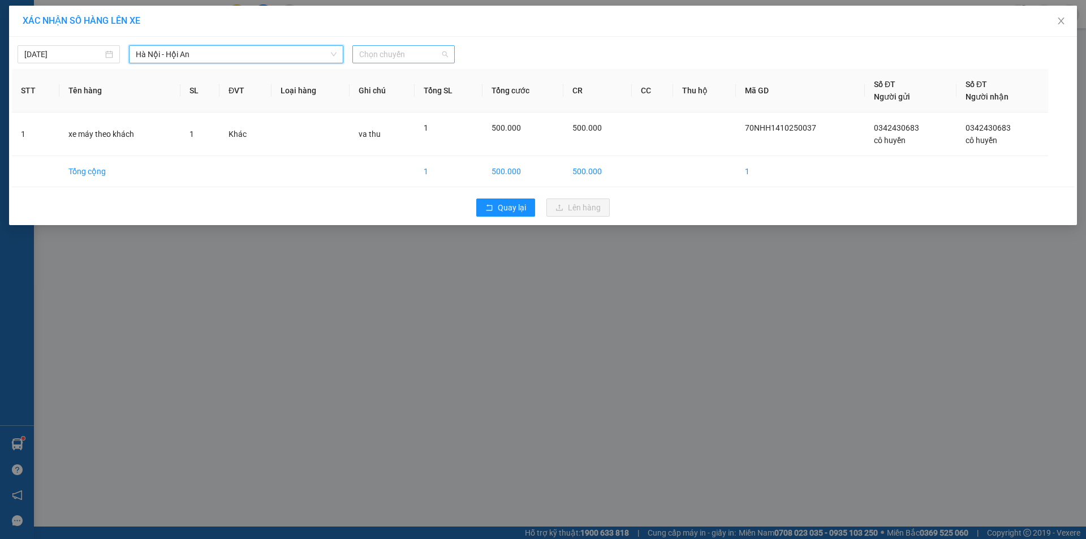
click at [397, 56] on span "Chọn chuyến" at bounding box center [403, 54] width 89 height 17
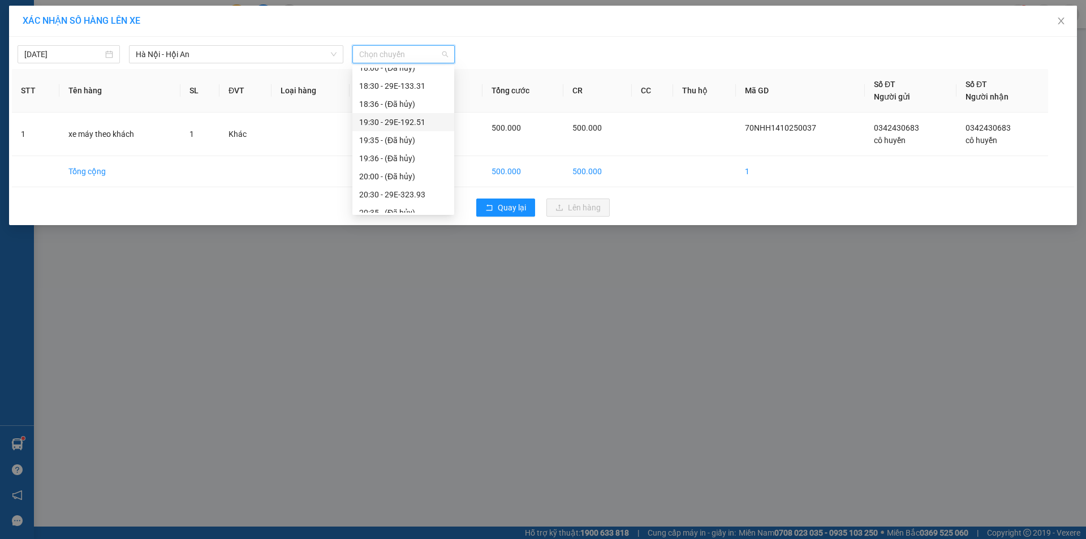
scroll to position [109, 0]
click at [381, 169] on div "20:30 - 29E-323.93" at bounding box center [403, 167] width 88 height 12
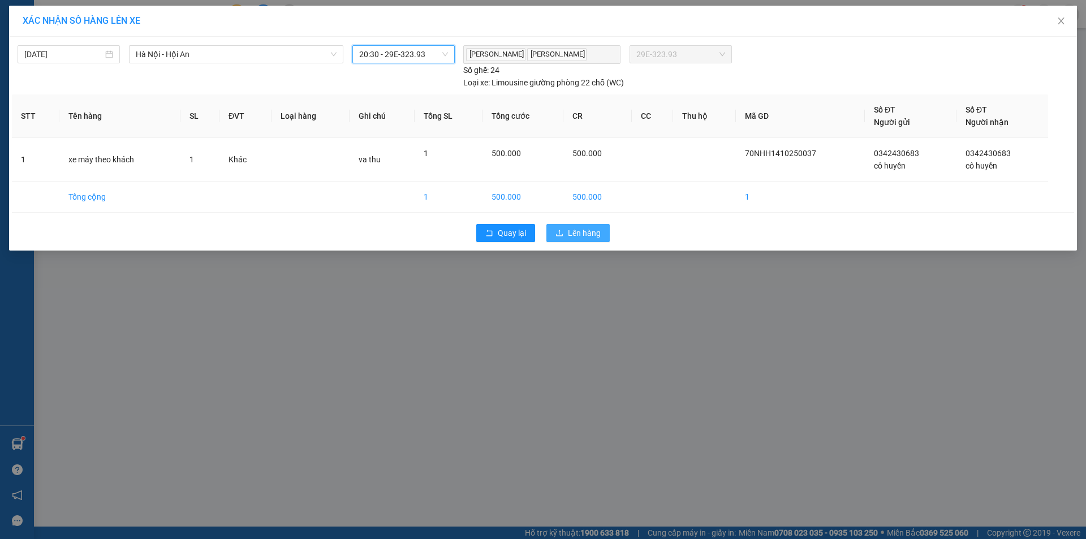
click at [576, 238] on span "Lên hàng" at bounding box center [584, 233] width 33 height 12
